Goal: Transaction & Acquisition: Purchase product/service

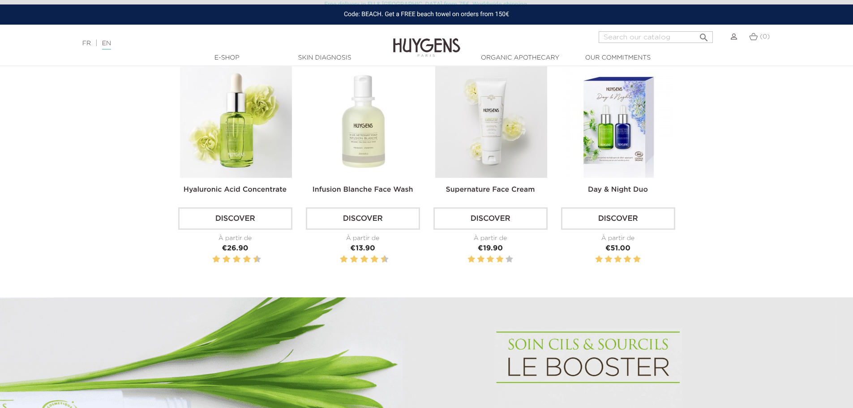
scroll to position [358, 0]
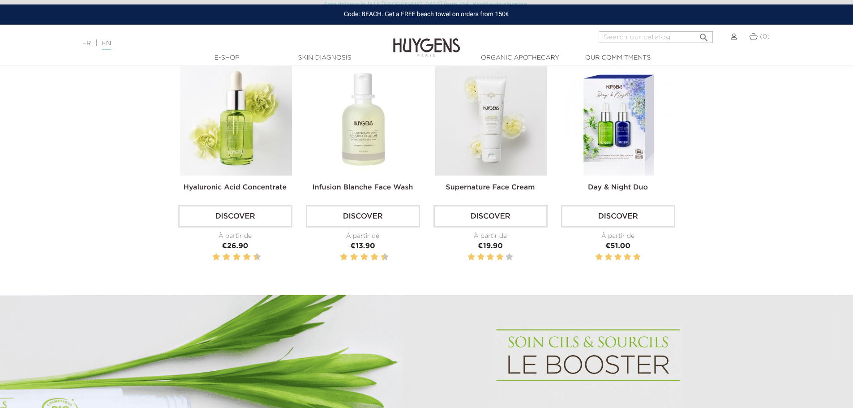
click at [490, 137] on img at bounding box center [491, 120] width 112 height 112
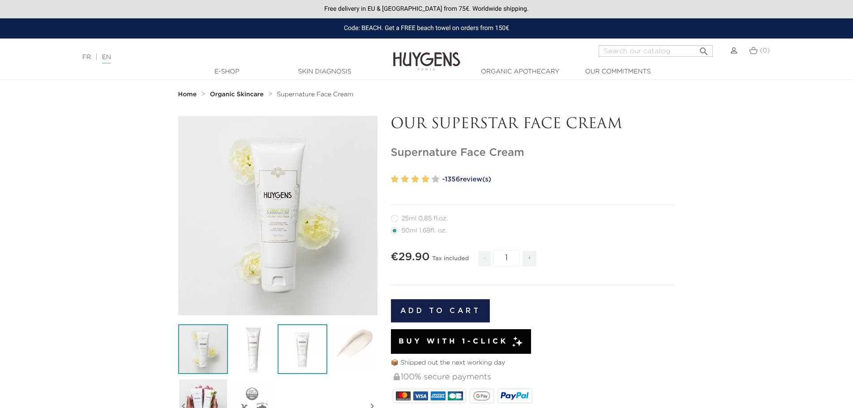
click at [305, 342] on img at bounding box center [303, 349] width 50 height 50
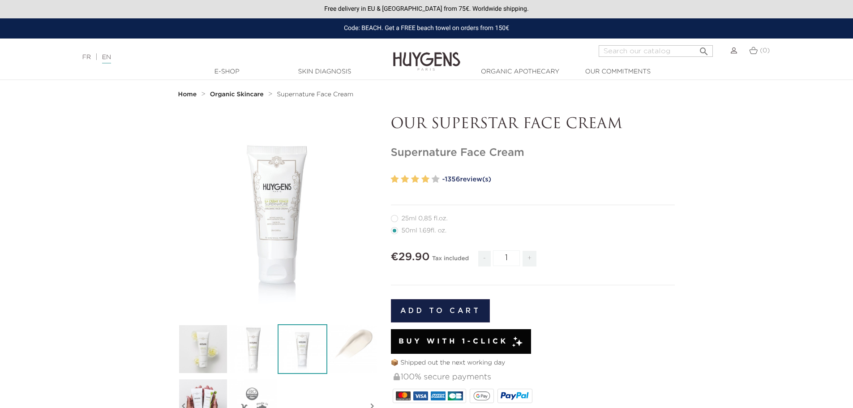
click at [533, 259] on span "+" at bounding box center [530, 259] width 14 height 16
type input "3"
